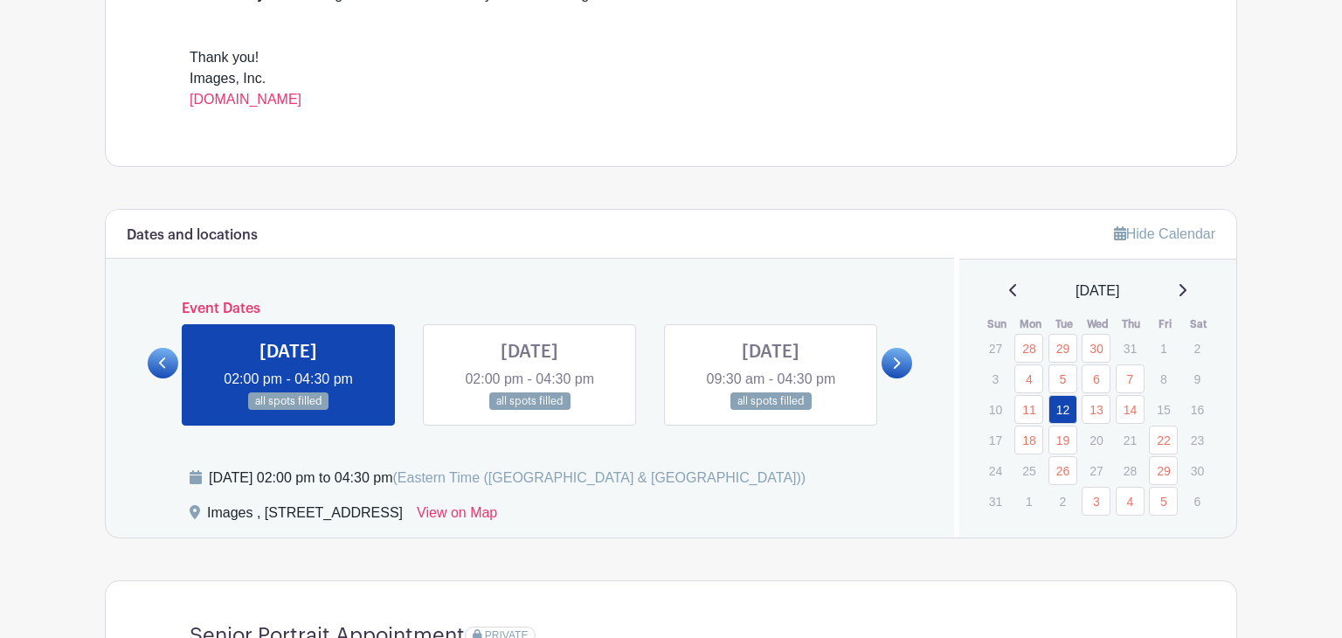
scroll to position [760, 0]
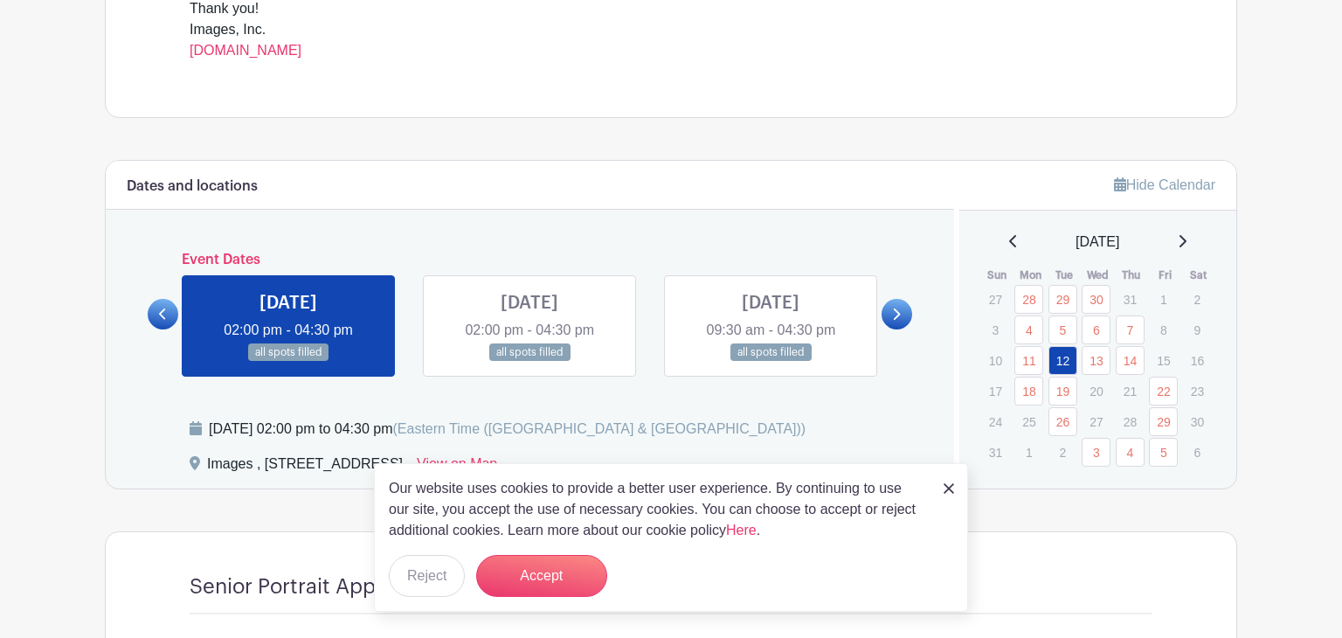
click at [902, 319] on link at bounding box center [897, 314] width 31 height 31
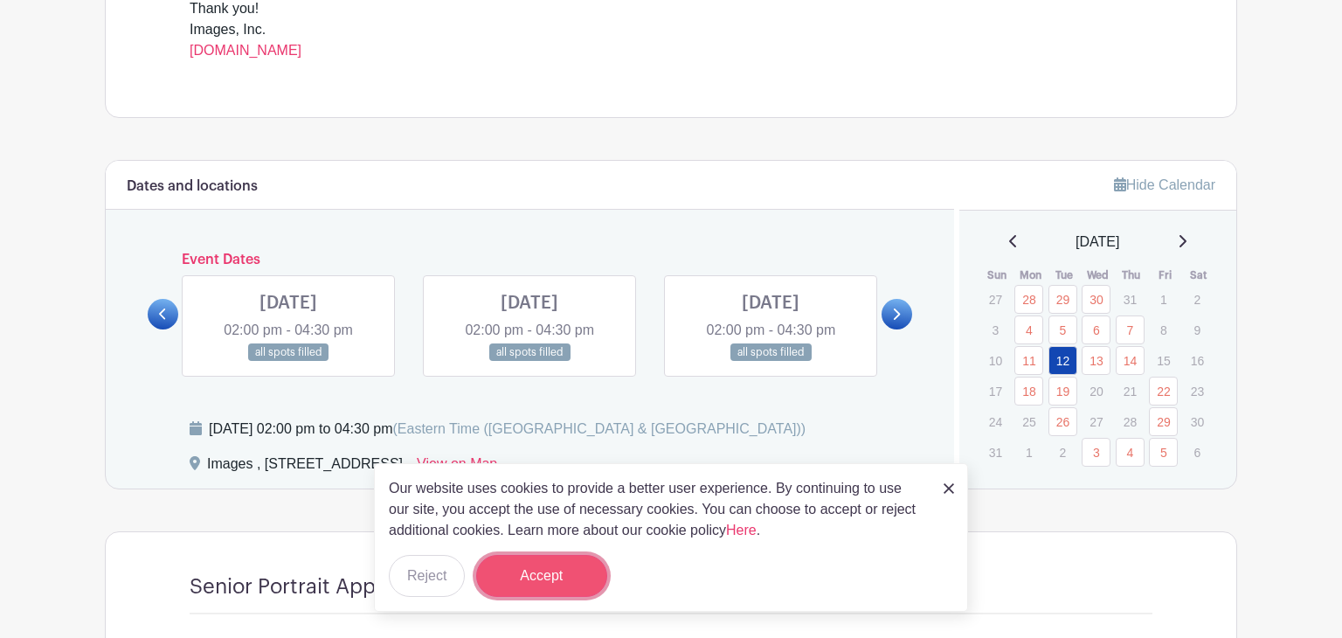
click at [533, 579] on button "Accept" at bounding box center [541, 576] width 131 height 42
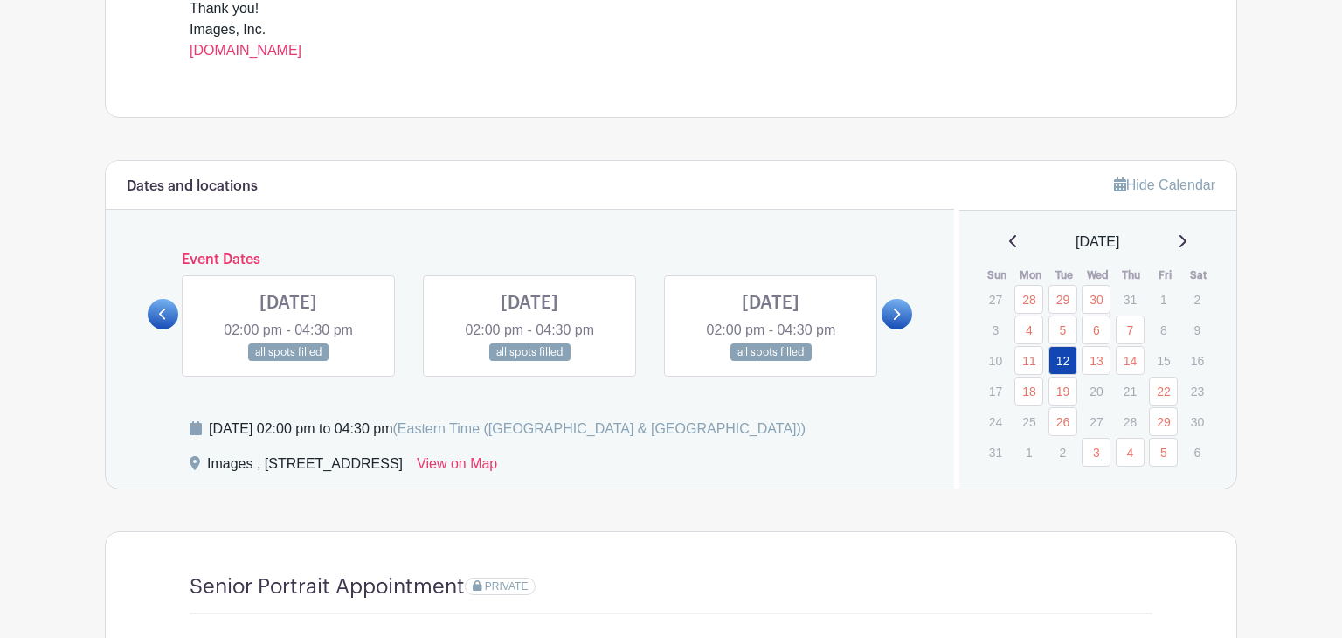
scroll to position [764, 0]
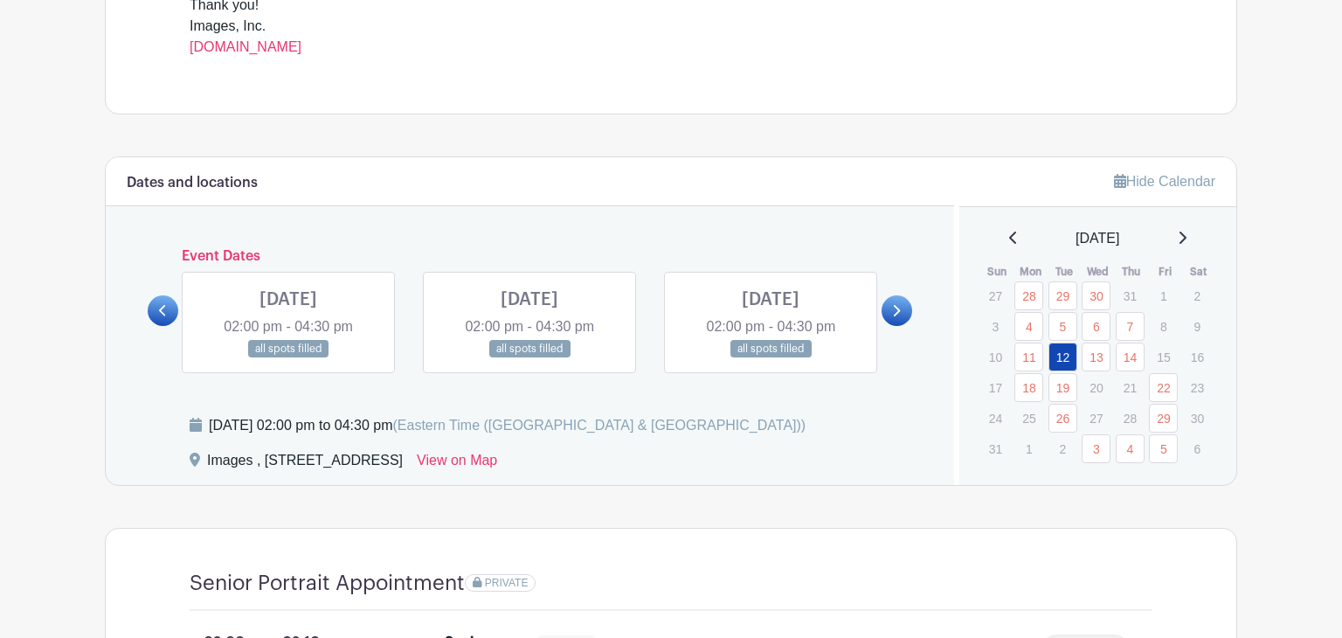
click at [1187, 240] on icon at bounding box center [1182, 238] width 9 height 14
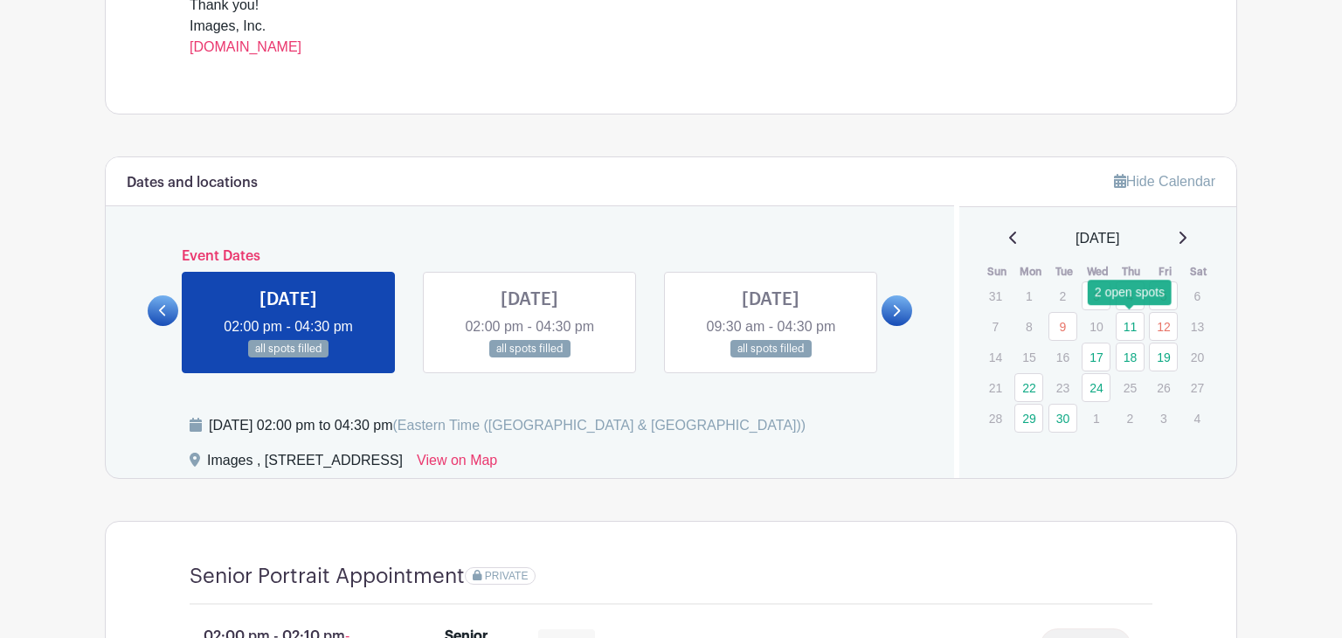
click at [1129, 329] on link "11" at bounding box center [1130, 326] width 29 height 29
click at [288, 358] on link at bounding box center [288, 358] width 0 height 0
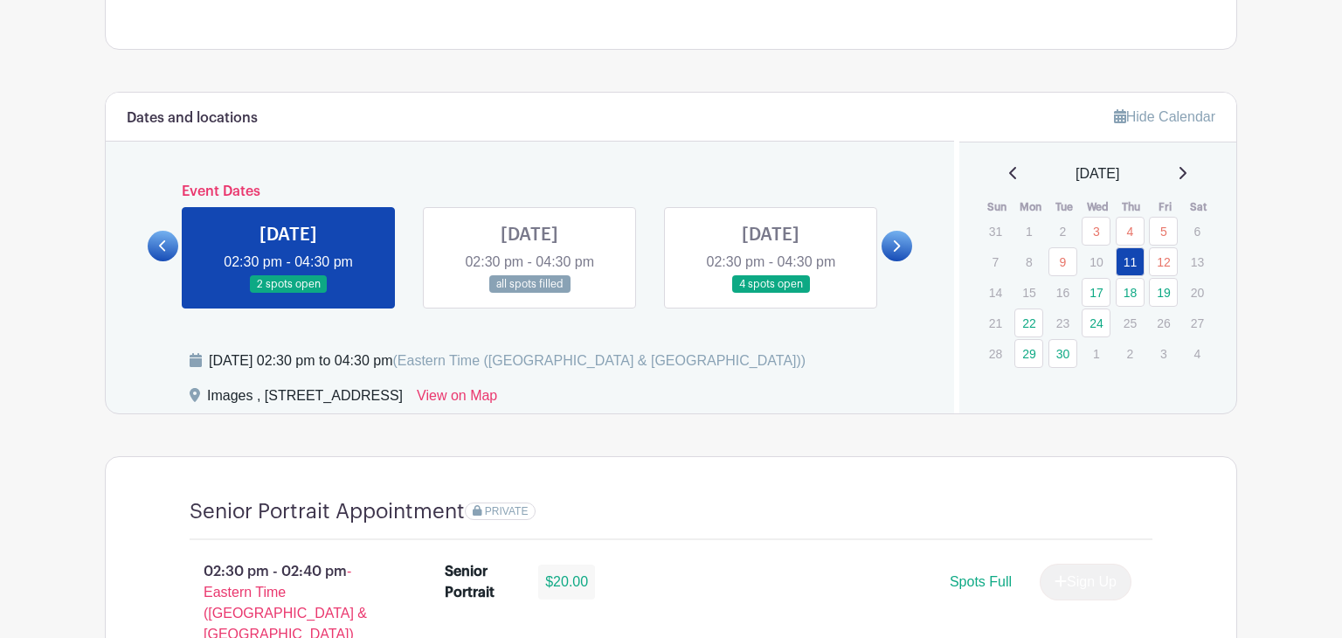
scroll to position [830, 0]
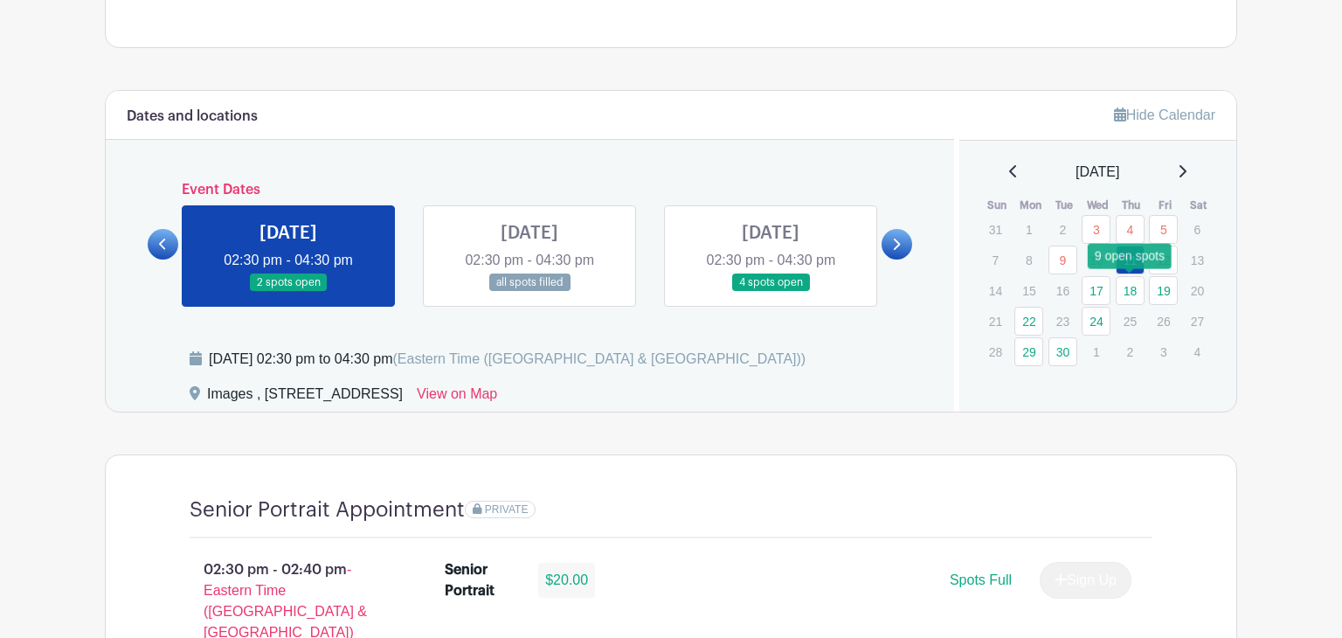
click at [1131, 283] on link "18" at bounding box center [1130, 290] width 29 height 29
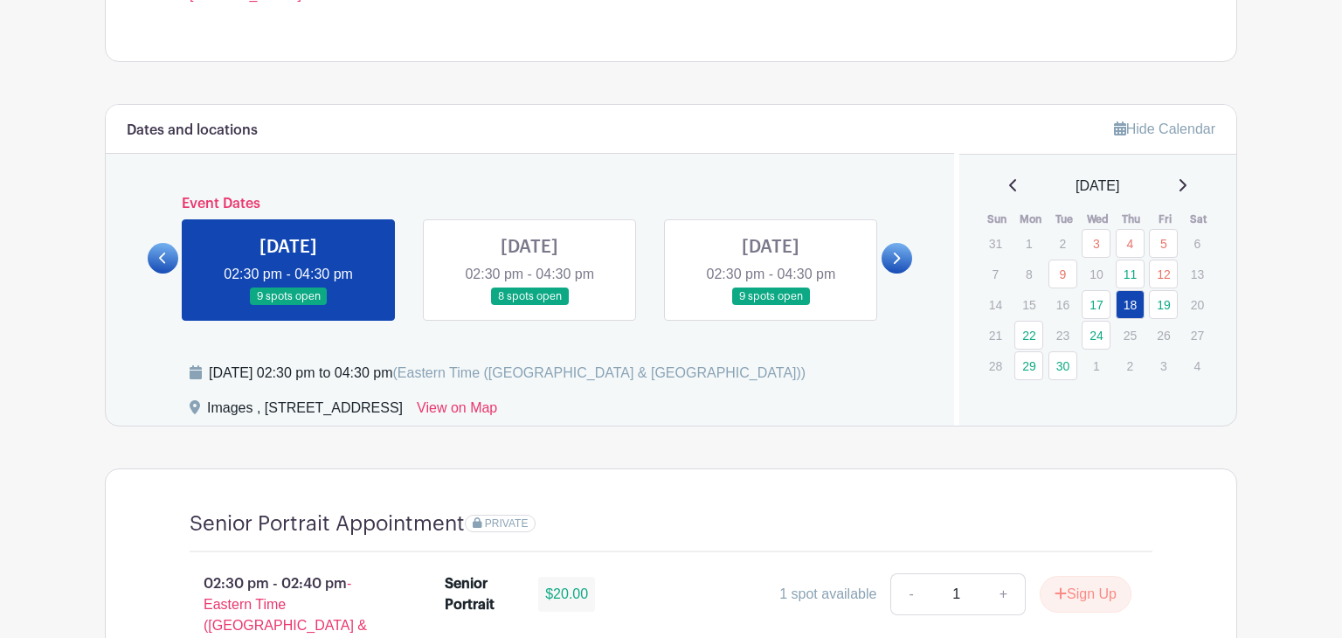
scroll to position [818, 0]
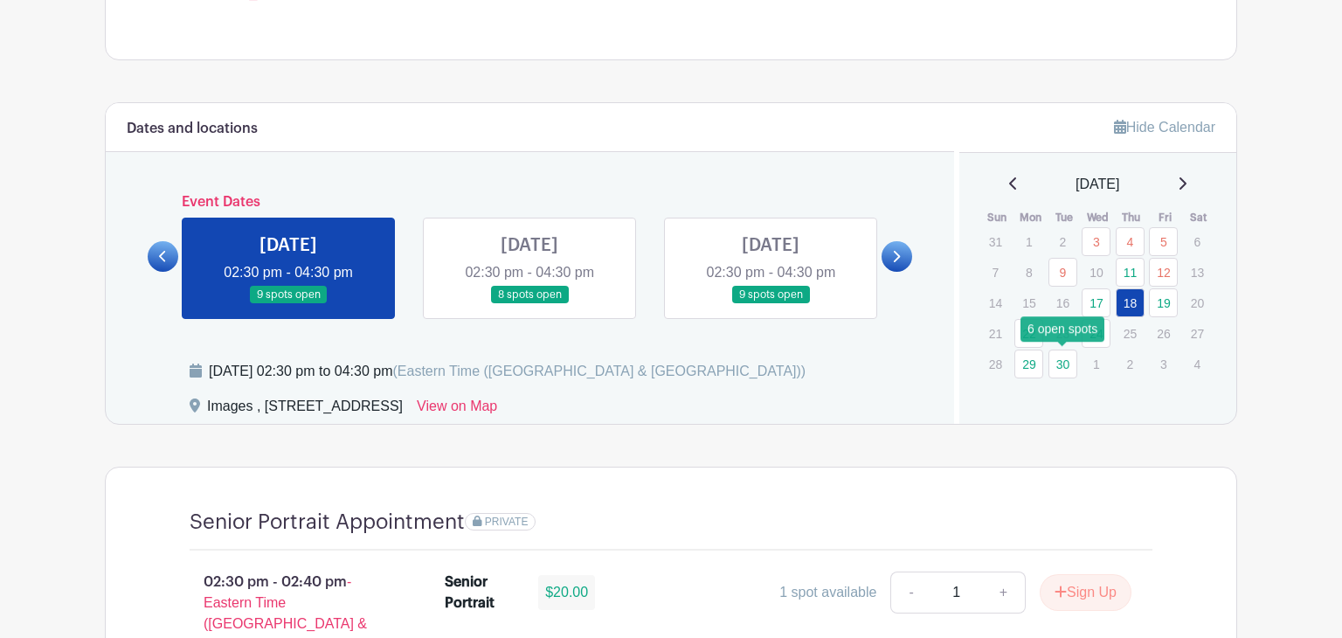
click at [1063, 369] on link "30" at bounding box center [1063, 364] width 29 height 29
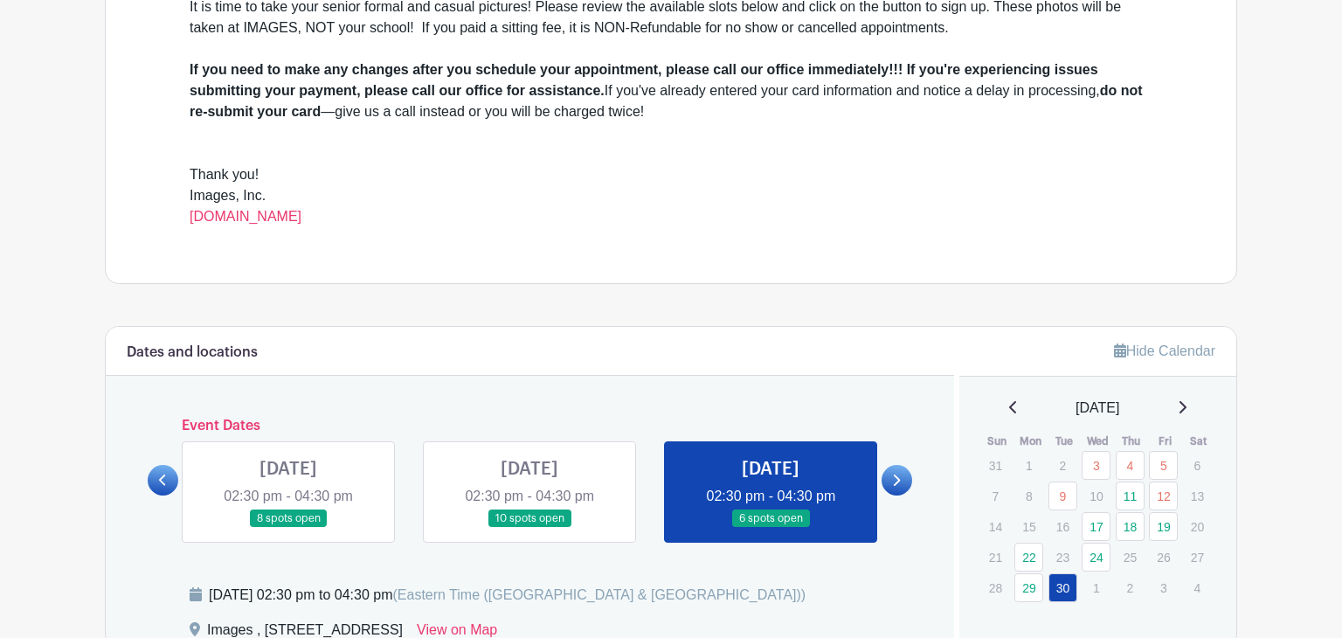
scroll to position [598, 0]
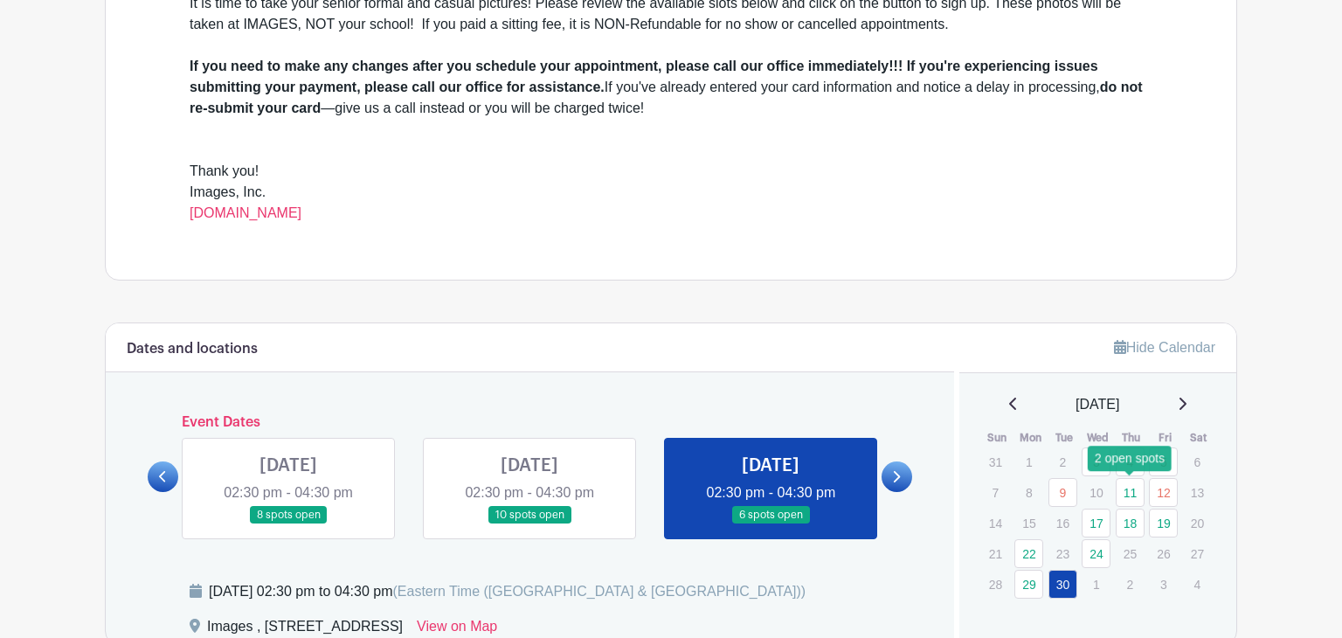
click at [1134, 492] on link "11" at bounding box center [1130, 492] width 29 height 29
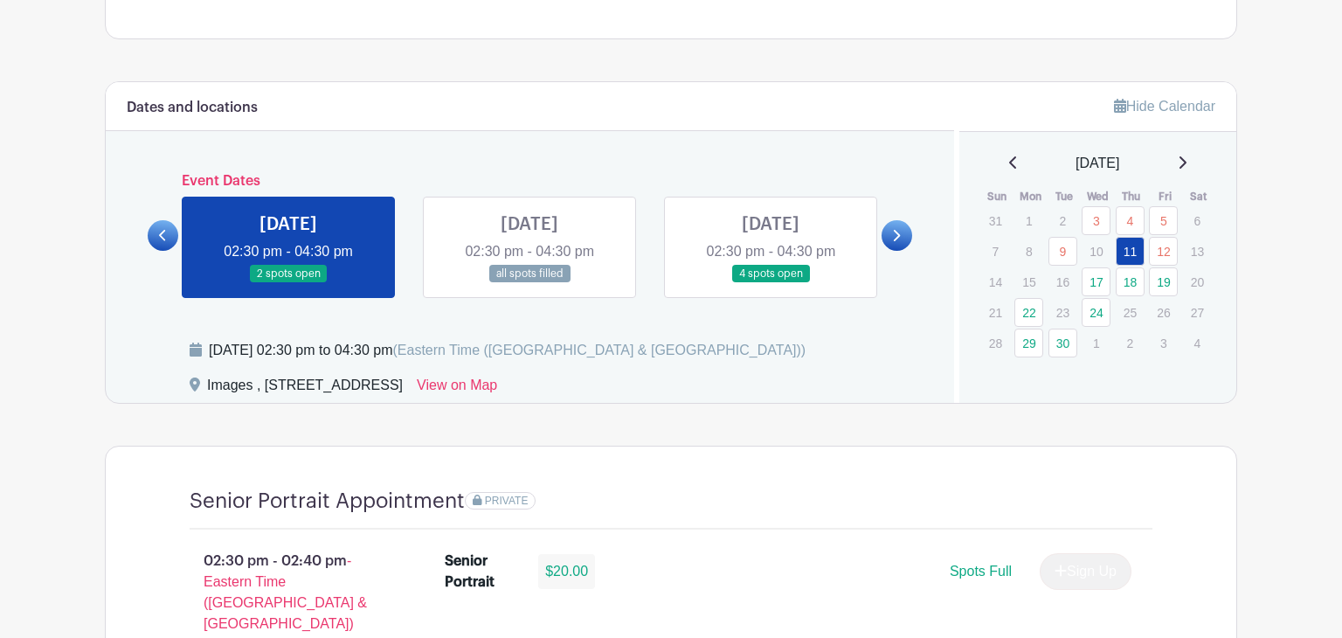
scroll to position [841, 0]
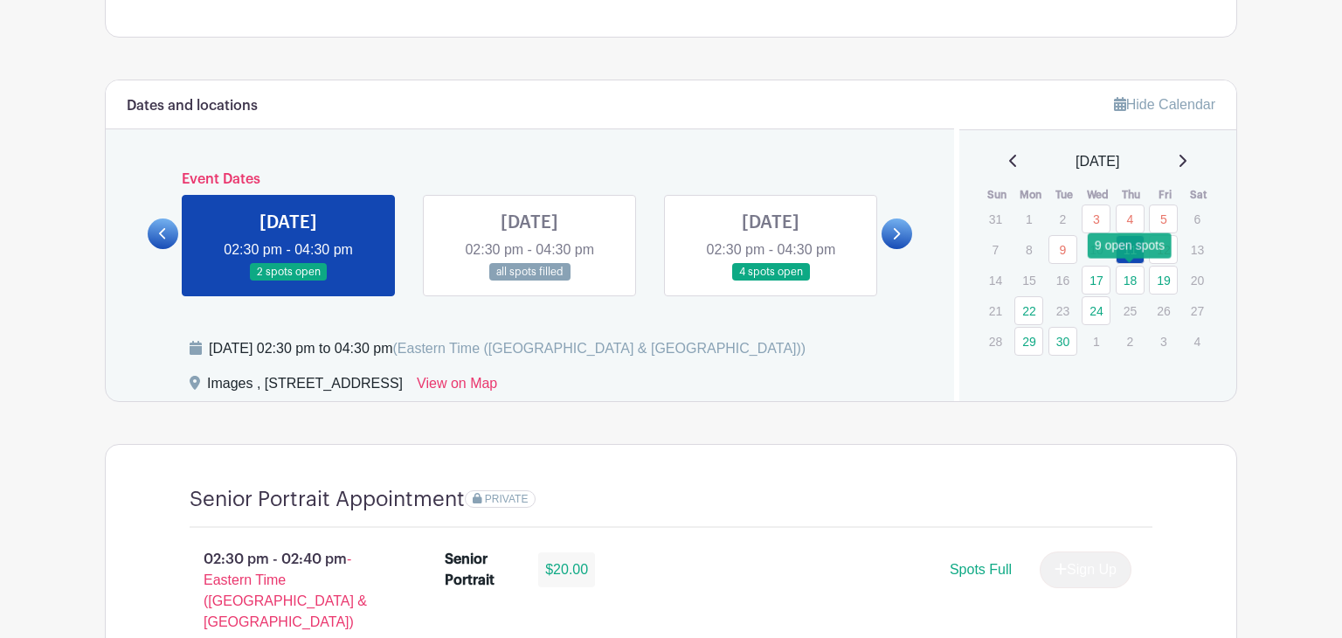
click at [1131, 278] on link "18" at bounding box center [1130, 280] width 29 height 29
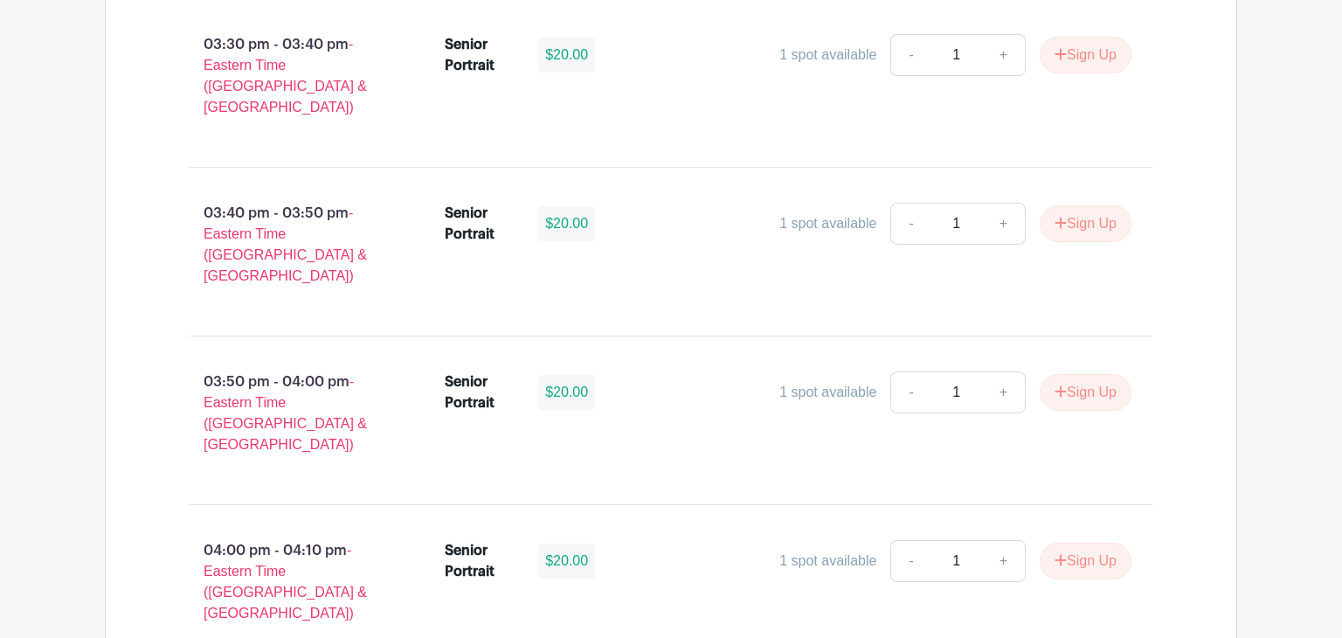
scroll to position [2367, 0]
click at [1089, 544] on button "Sign Up" at bounding box center [1086, 562] width 92 height 37
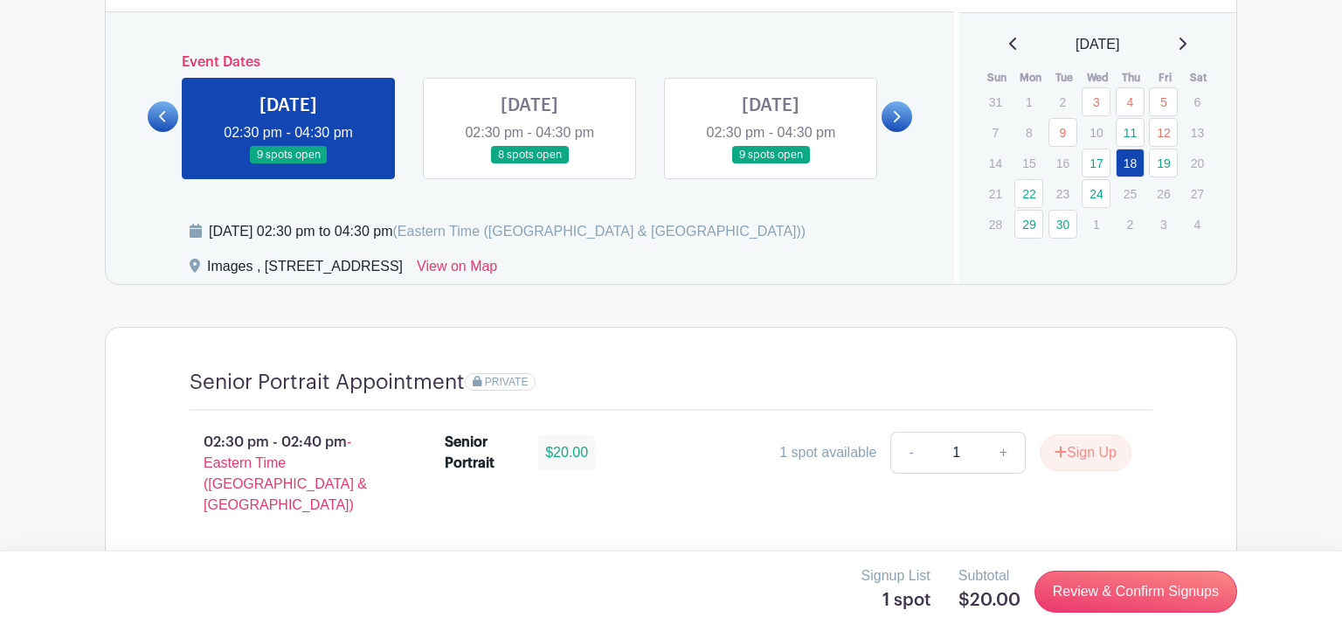
scroll to position [962, 0]
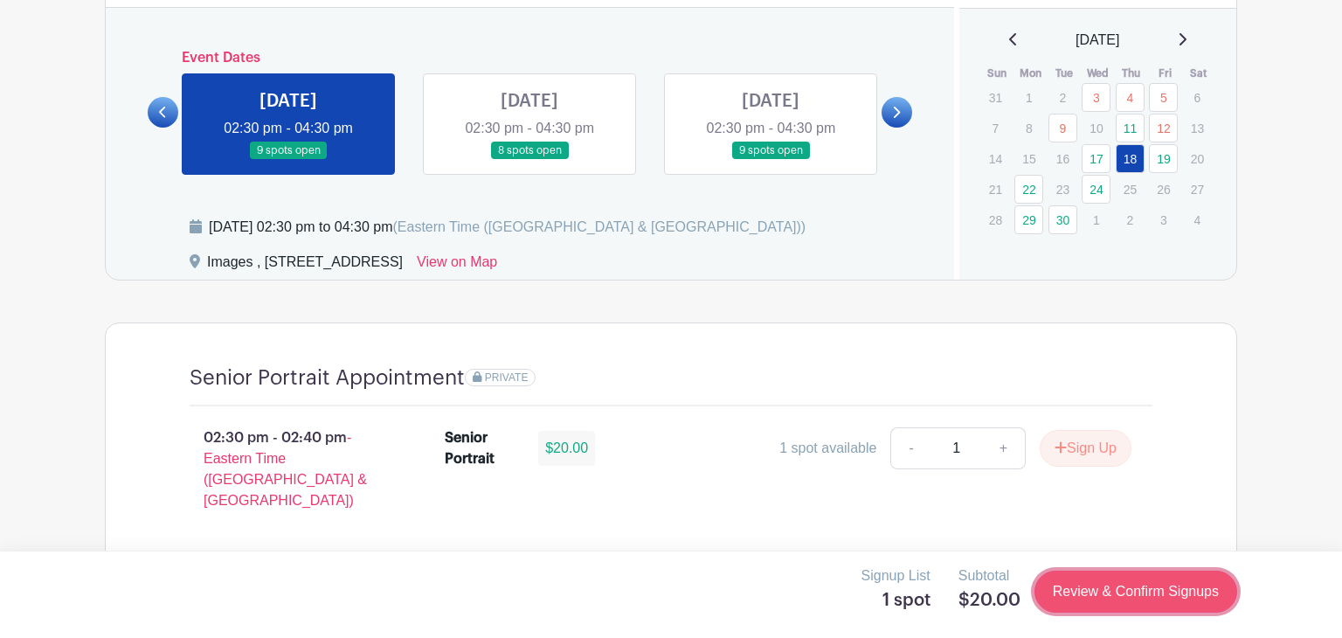
click at [1175, 595] on link "Review & Confirm Signups" at bounding box center [1136, 592] width 203 height 42
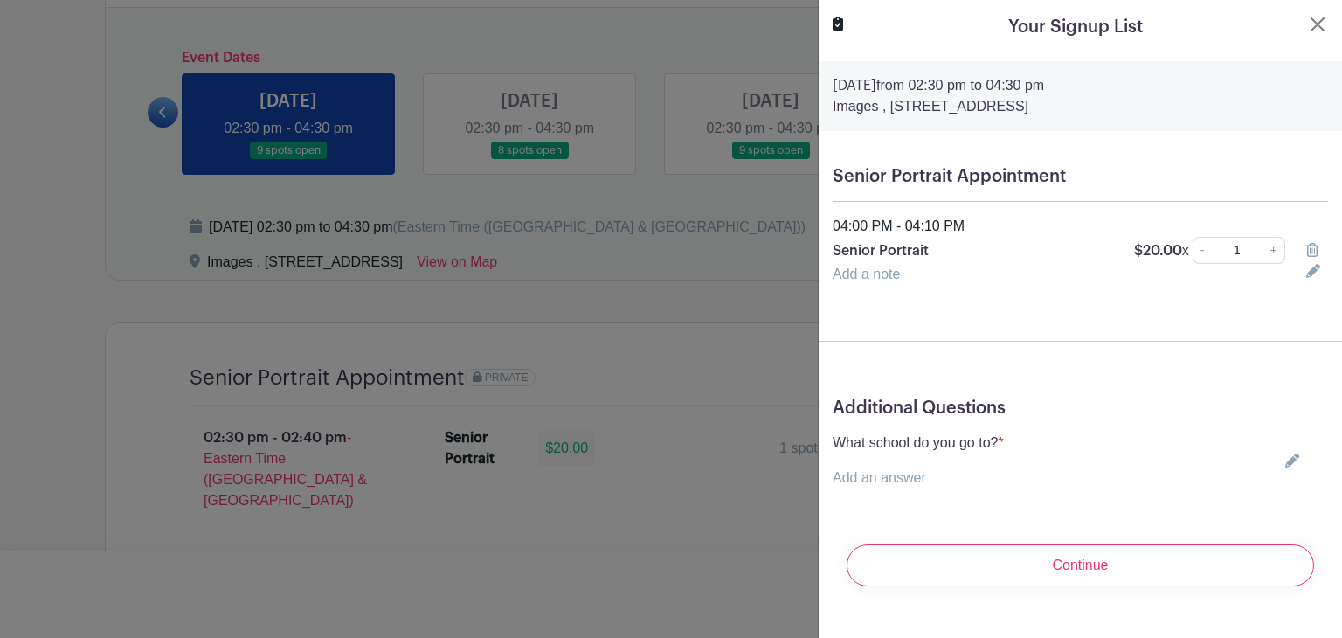
click at [1293, 461] on icon at bounding box center [1293, 461] width 14 height 14
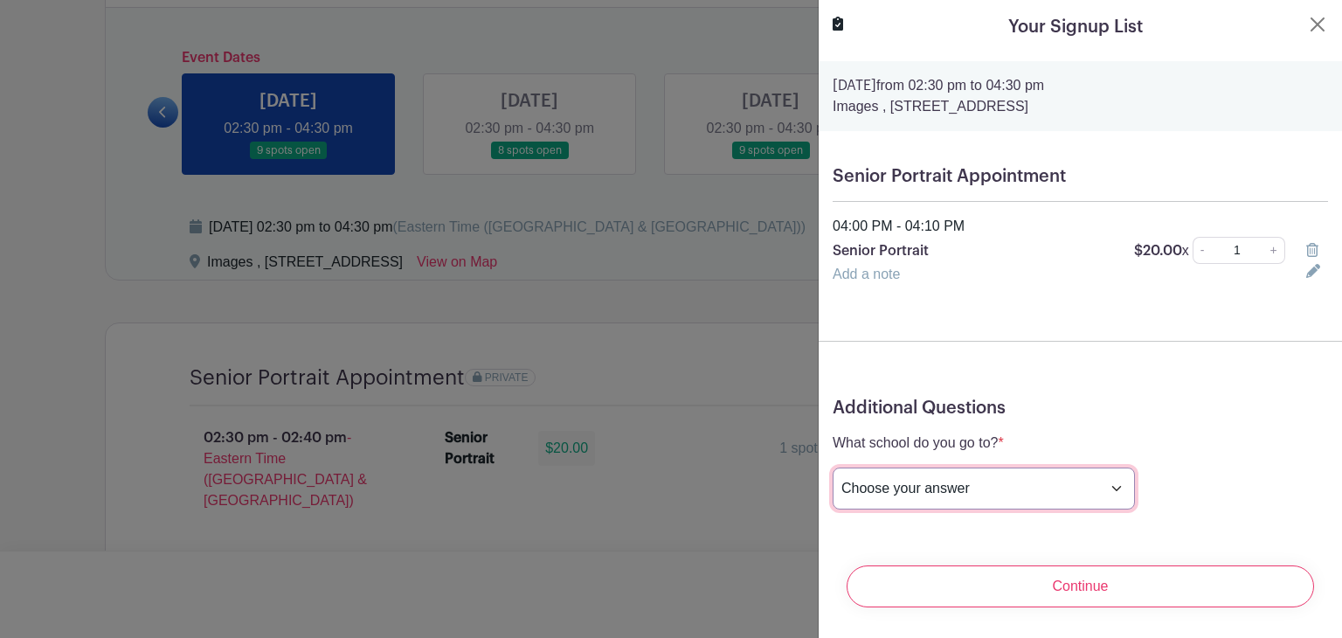
click at [1034, 491] on select "Choose your answer [GEOGRAPHIC_DATA] High [PERSON_NAME] High [PERSON_NAME] High…" at bounding box center [984, 489] width 302 height 42
select select "3945"
click at [833, 468] on select "Choose your answer [GEOGRAPHIC_DATA] High [PERSON_NAME] High [PERSON_NAME] High…" at bounding box center [984, 489] width 302 height 42
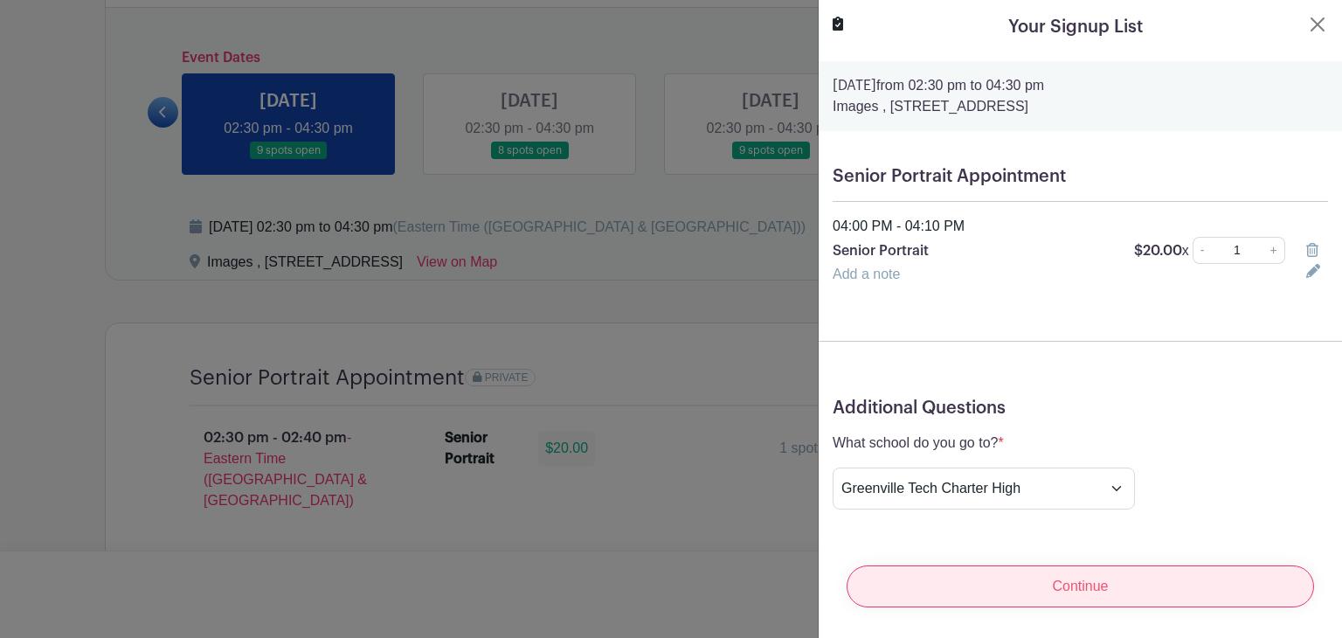
click at [1037, 583] on input "Continue" at bounding box center [1081, 586] width 468 height 42
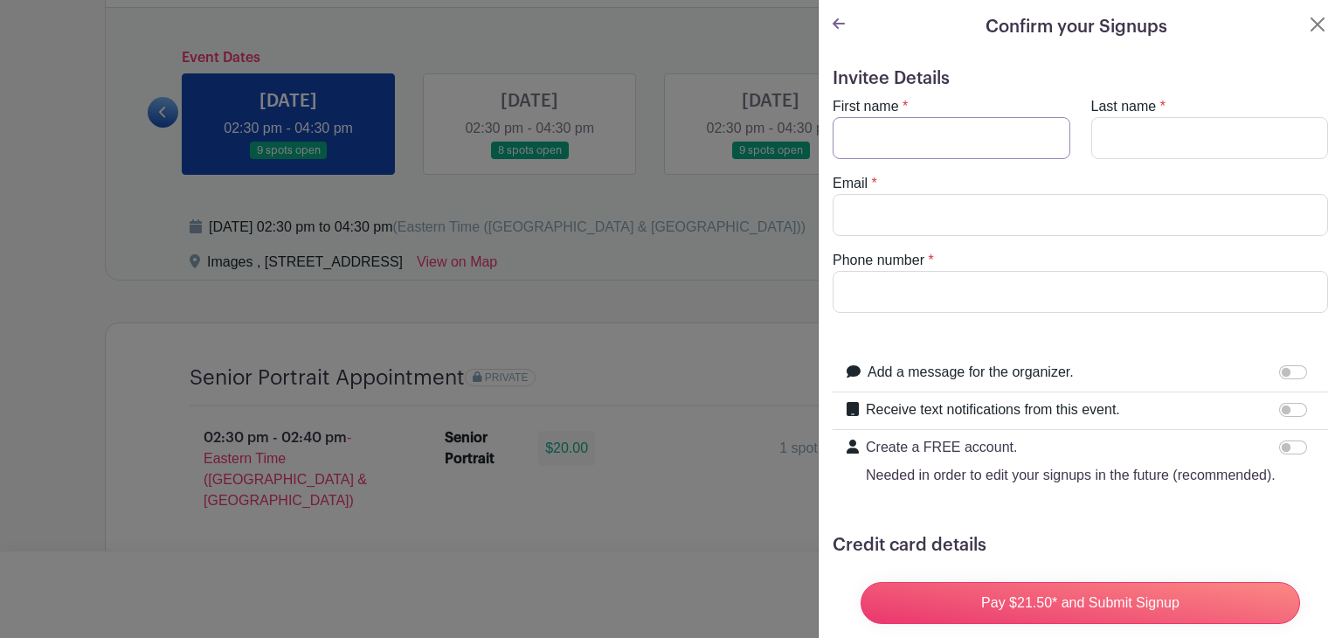
click at [949, 145] on input "First name" at bounding box center [952, 138] width 238 height 42
type input "[PERSON_NAME]"
type input "[PERSON_NAME][EMAIL_ADDRESS][PERSON_NAME][DOMAIN_NAME]"
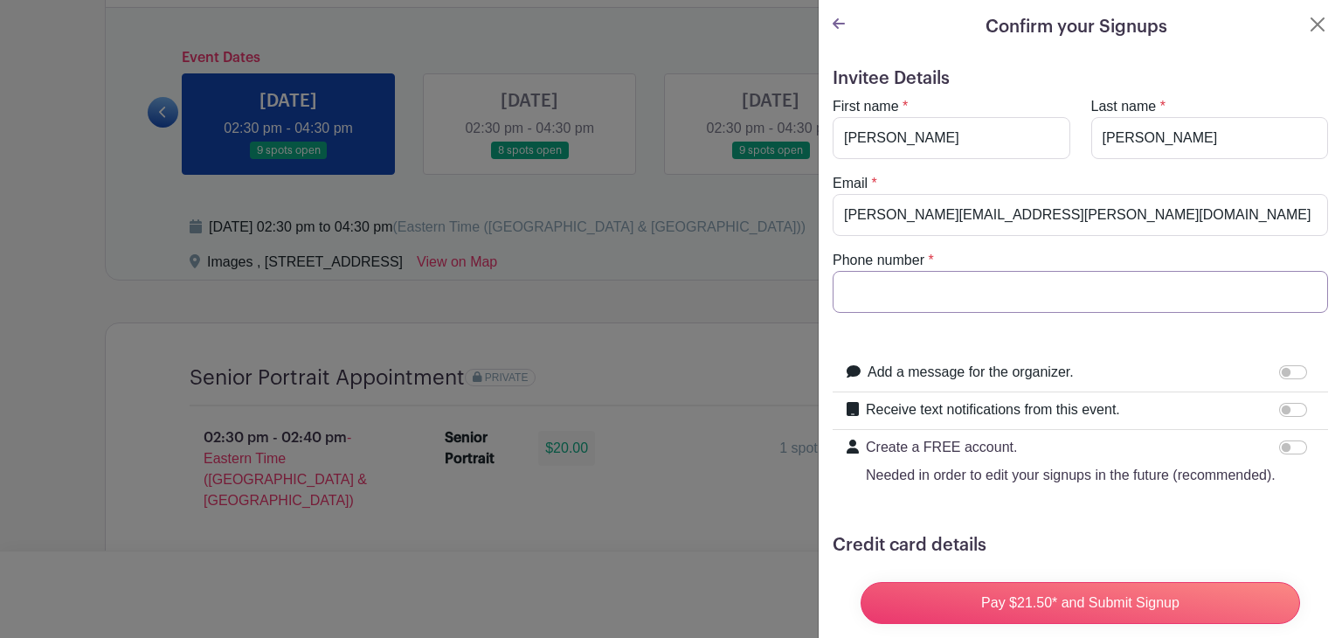
type input "8645251416"
click at [1053, 219] on input "[PERSON_NAME][EMAIL_ADDRESS][PERSON_NAME][DOMAIN_NAME]" at bounding box center [1081, 215] width 496 height 42
type input "[EMAIL_ADDRESS][DOMAIN_NAME]"
click at [959, 287] on input "8645251416" at bounding box center [1081, 292] width 496 height 42
type input "8649823566"
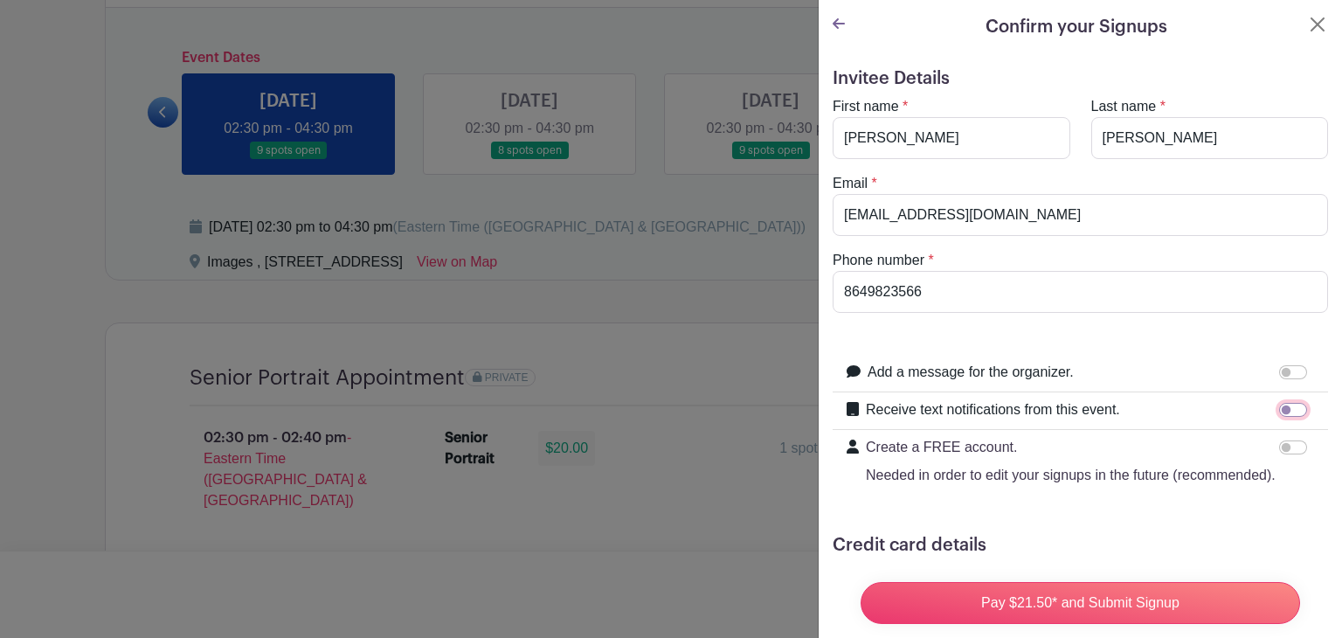
click at [1286, 414] on input "Receive text notifications from this event." at bounding box center [1293, 410] width 28 height 14
checkbox input "true"
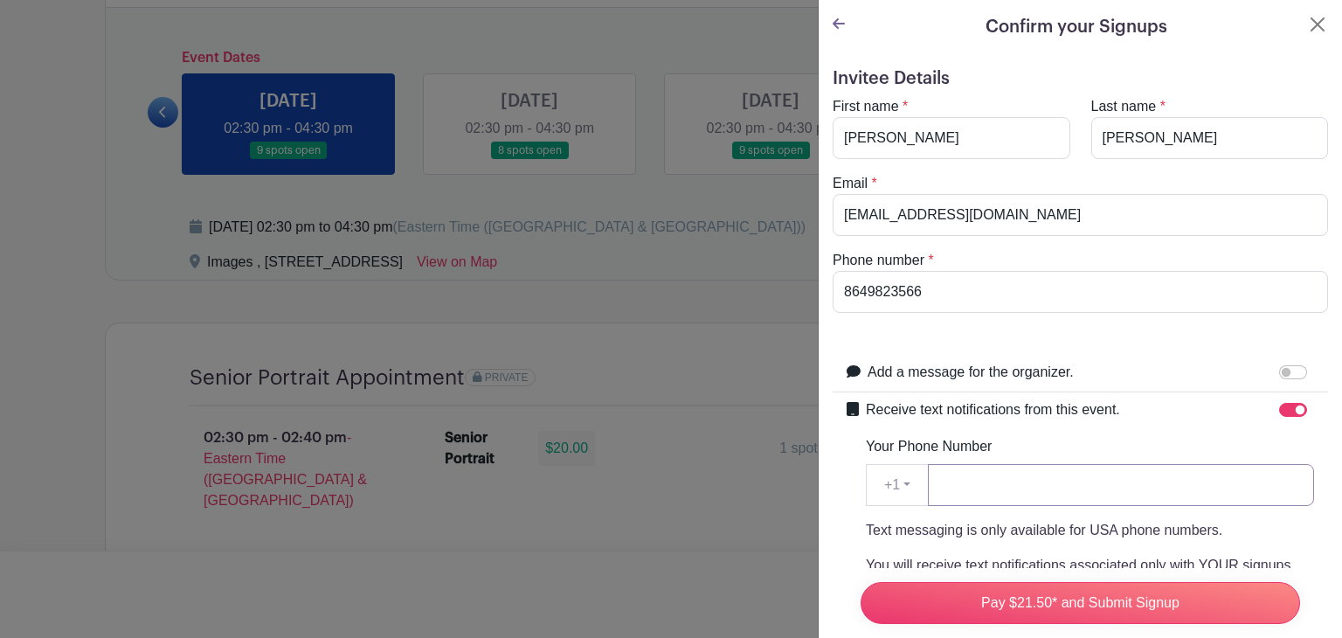
click at [1020, 492] on input "Your Phone Number" at bounding box center [1121, 485] width 386 height 42
type input "8649823566"
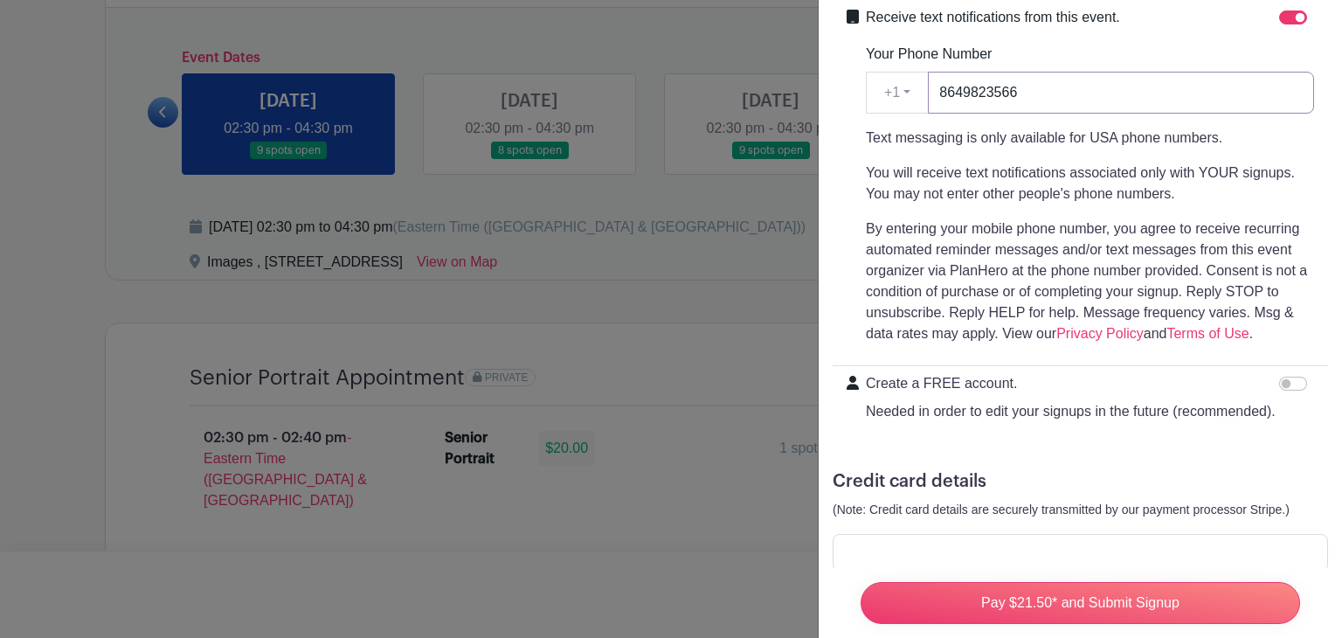
scroll to position [436, 0]
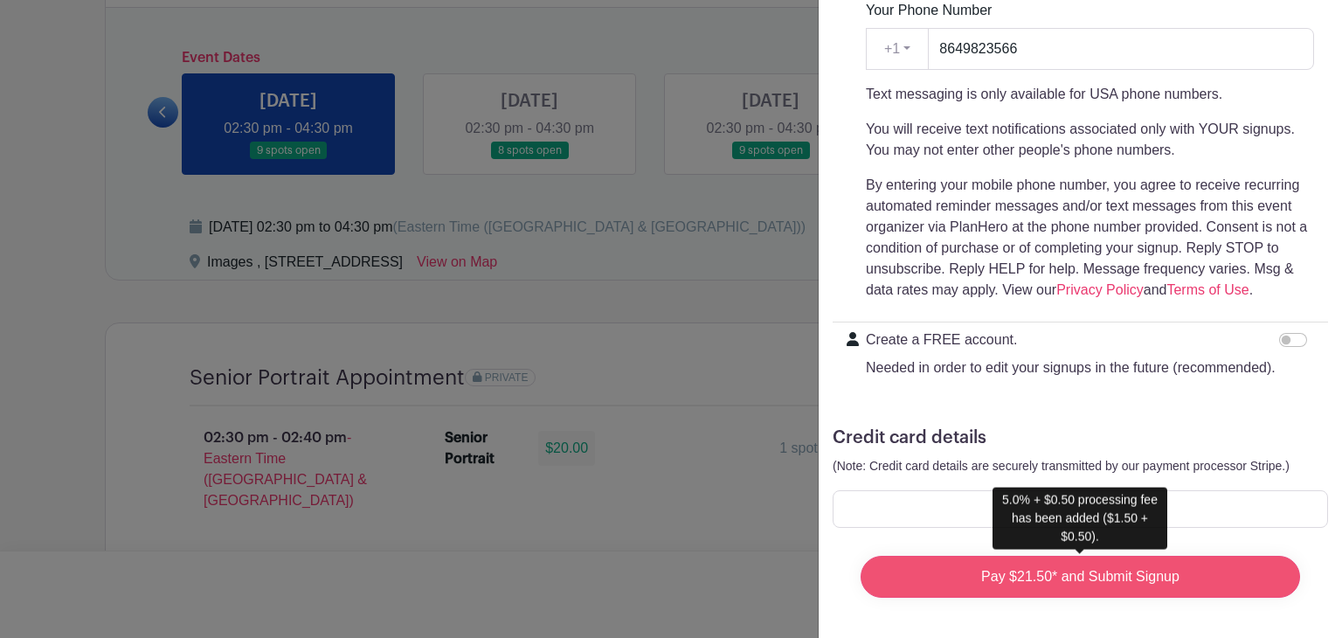
click at [1010, 579] on input "Pay $21.50* and Submit Signup" at bounding box center [1081, 577] width 440 height 42
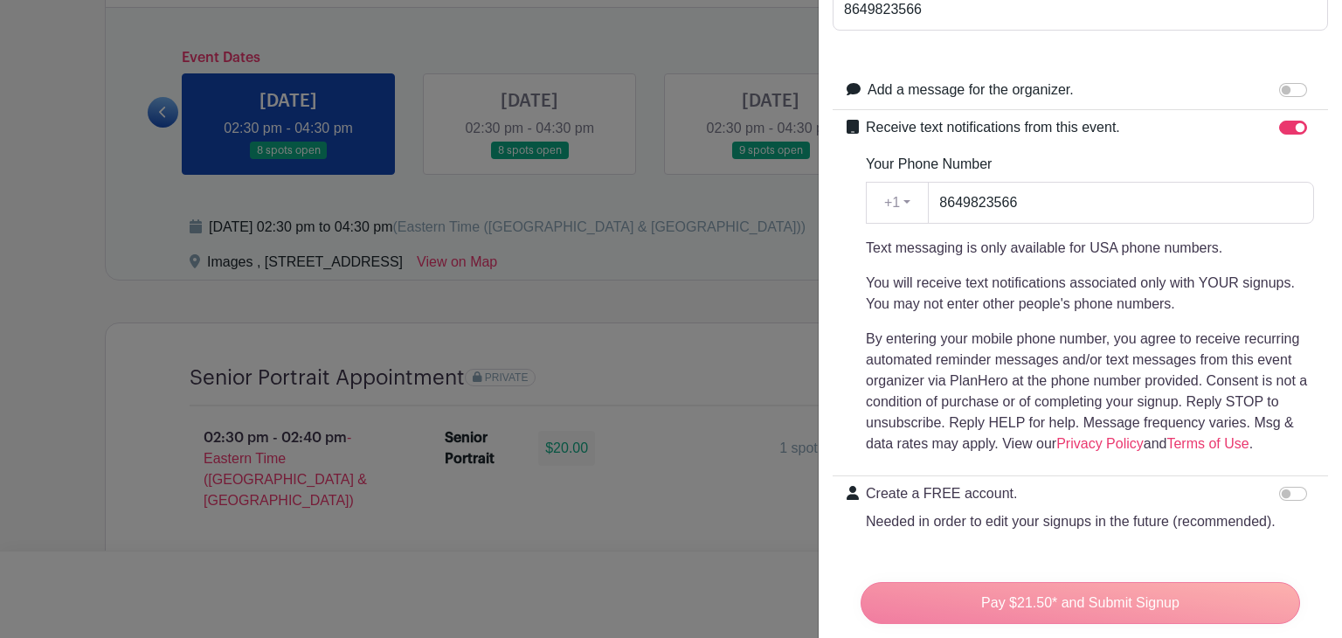
scroll to position [0, 0]
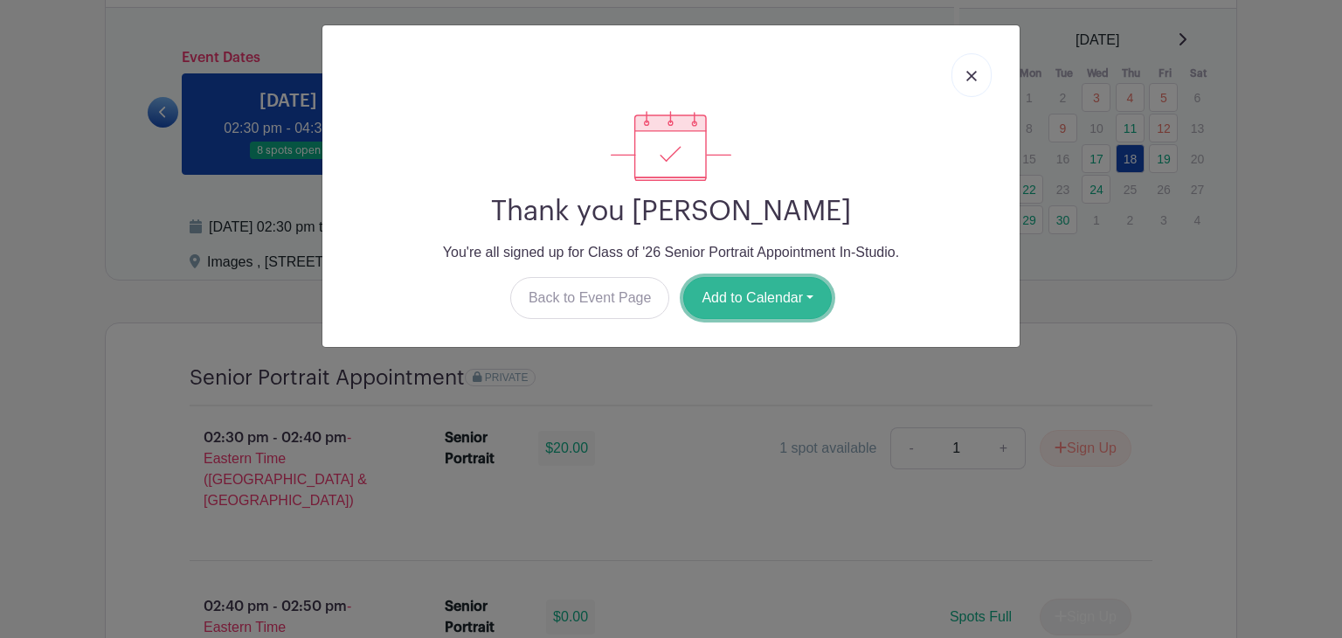
click at [760, 301] on button "Add to Calendar" at bounding box center [757, 298] width 149 height 42
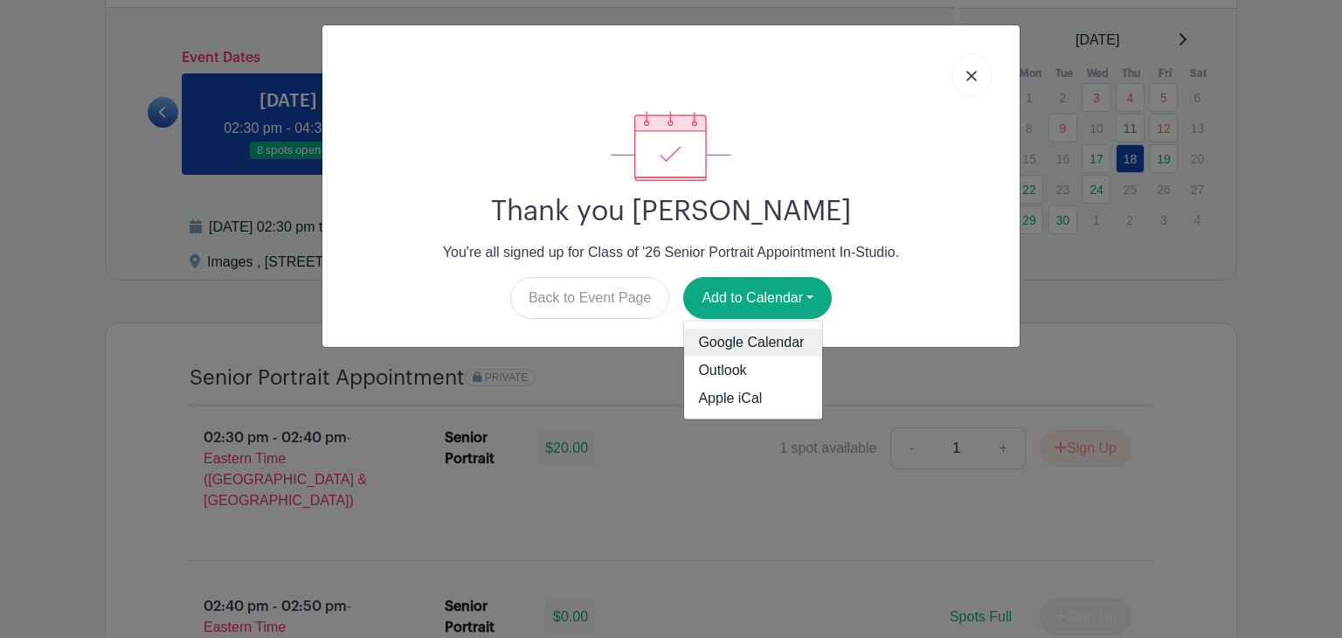
click at [745, 346] on link "Google Calendar" at bounding box center [753, 343] width 138 height 28
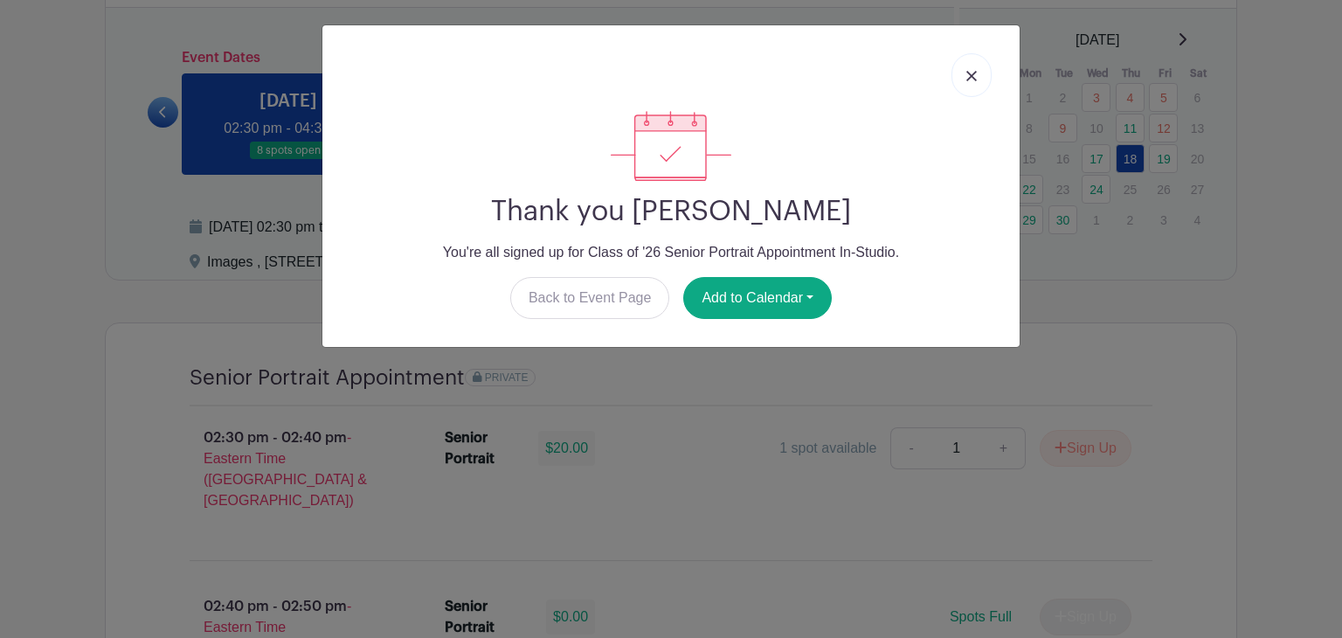
click at [972, 83] on link at bounding box center [972, 75] width 40 height 44
